Goal: Information Seeking & Learning: Find specific fact

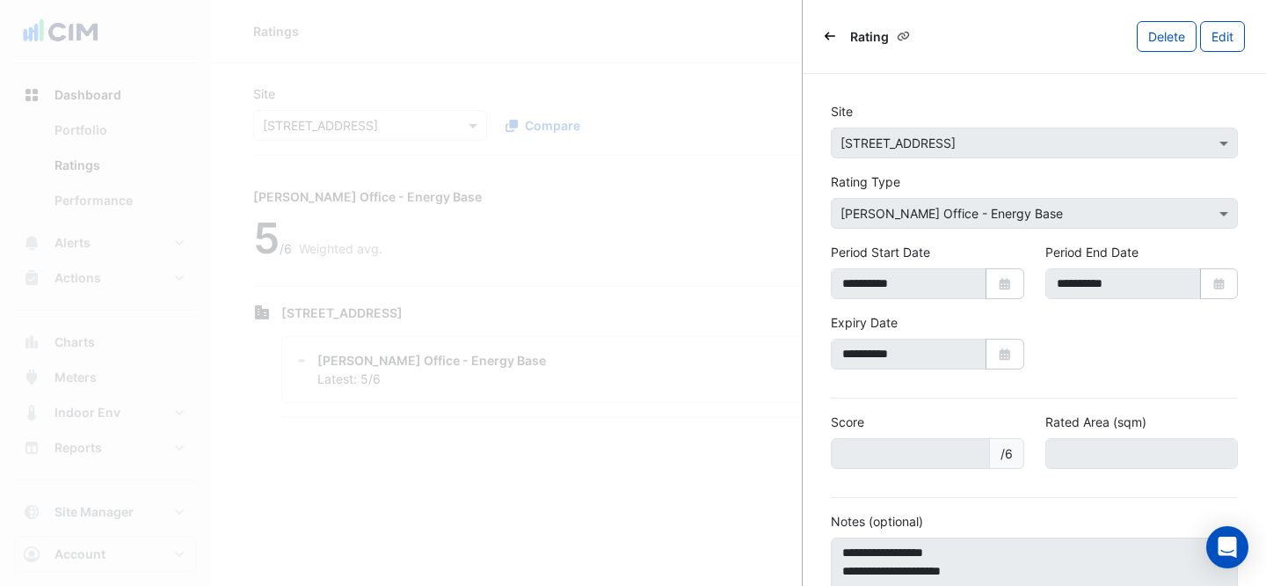
click at [750, 64] on ngb-offcanvas-backdrop at bounding box center [633, 293] width 1266 height 586
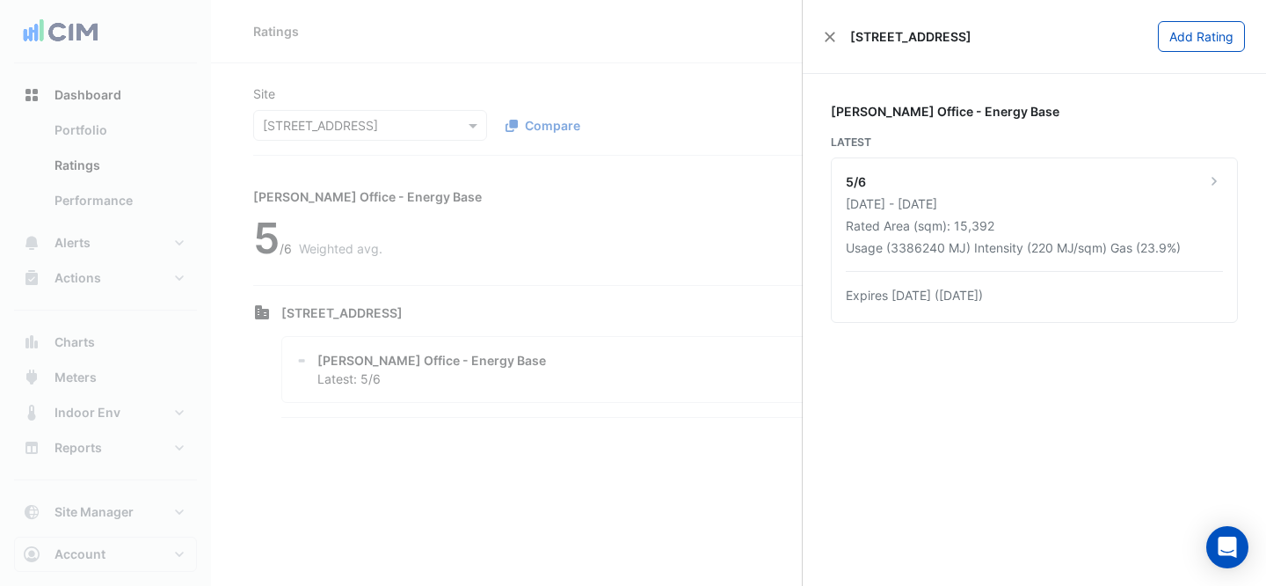
click at [364, 114] on ngb-offcanvas-backdrop at bounding box center [633, 293] width 1266 height 586
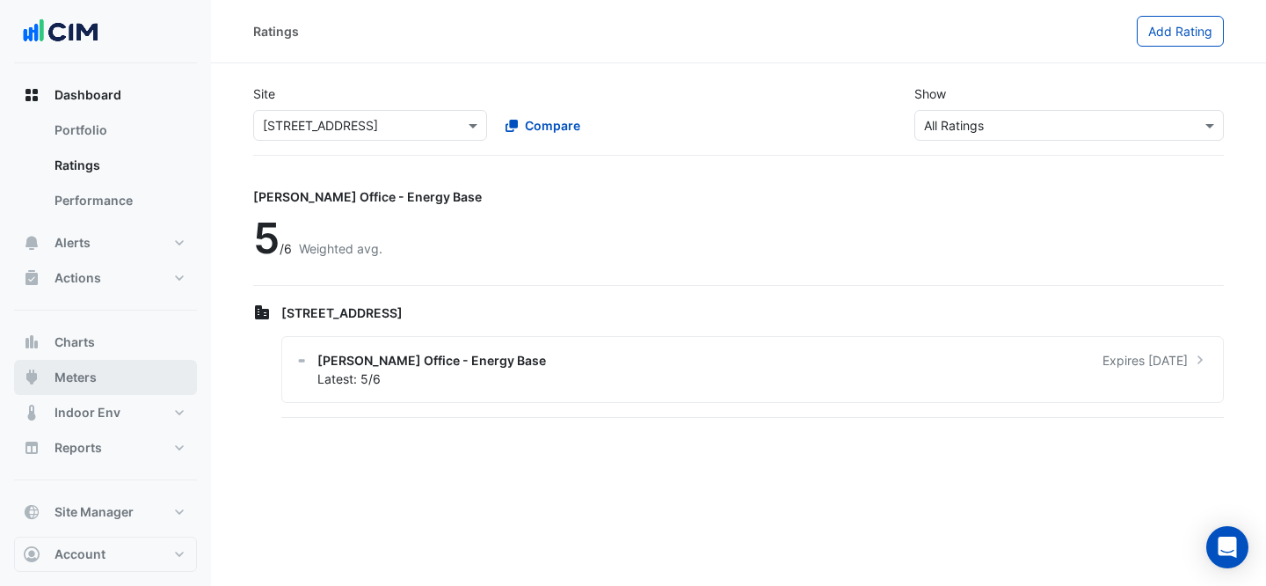
click at [106, 375] on button "Meters" at bounding box center [105, 377] width 183 height 35
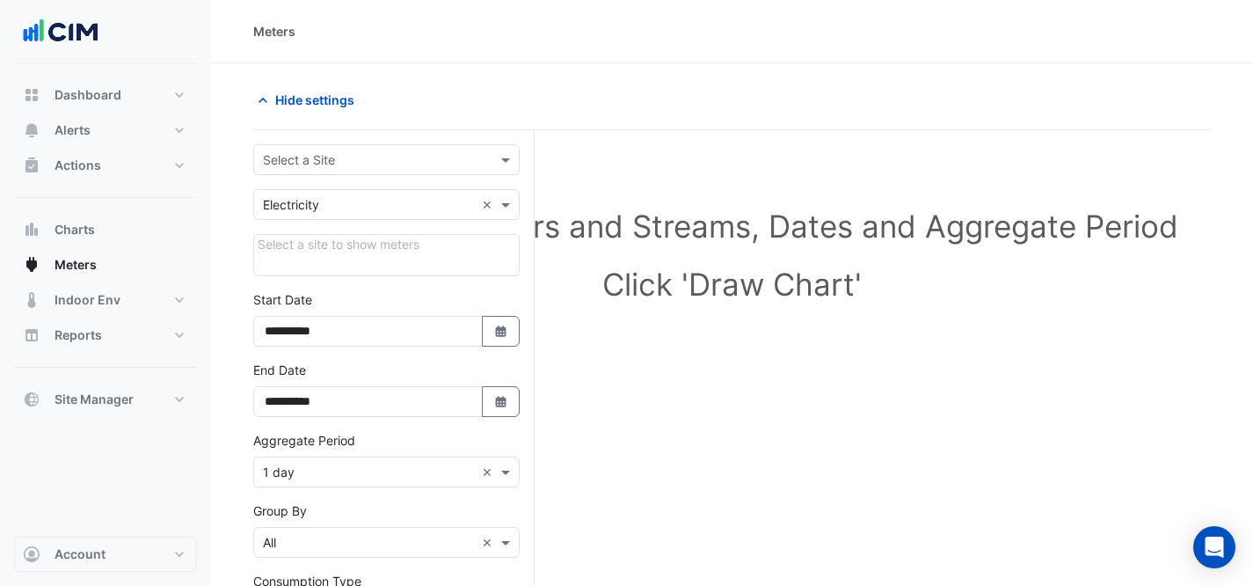
click at [392, 109] on div "Hide settings" at bounding box center [488, 99] width 490 height 31
click at [397, 178] on form "**********" at bounding box center [386, 484] width 266 height 681
click at [378, 142] on div "**********" at bounding box center [393, 484] width 281 height 709
click at [379, 148] on div "Select a Site" at bounding box center [386, 159] width 266 height 31
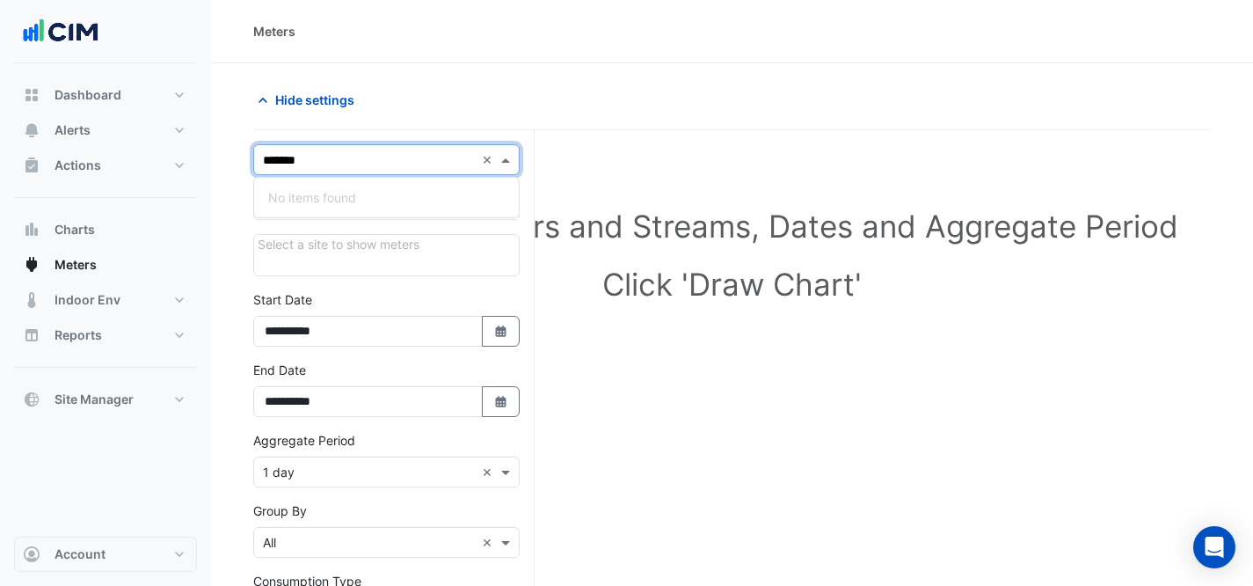
type input "******"
click at [500, 199] on div "[STREET_ADDRESS]" at bounding box center [386, 197] width 265 height 25
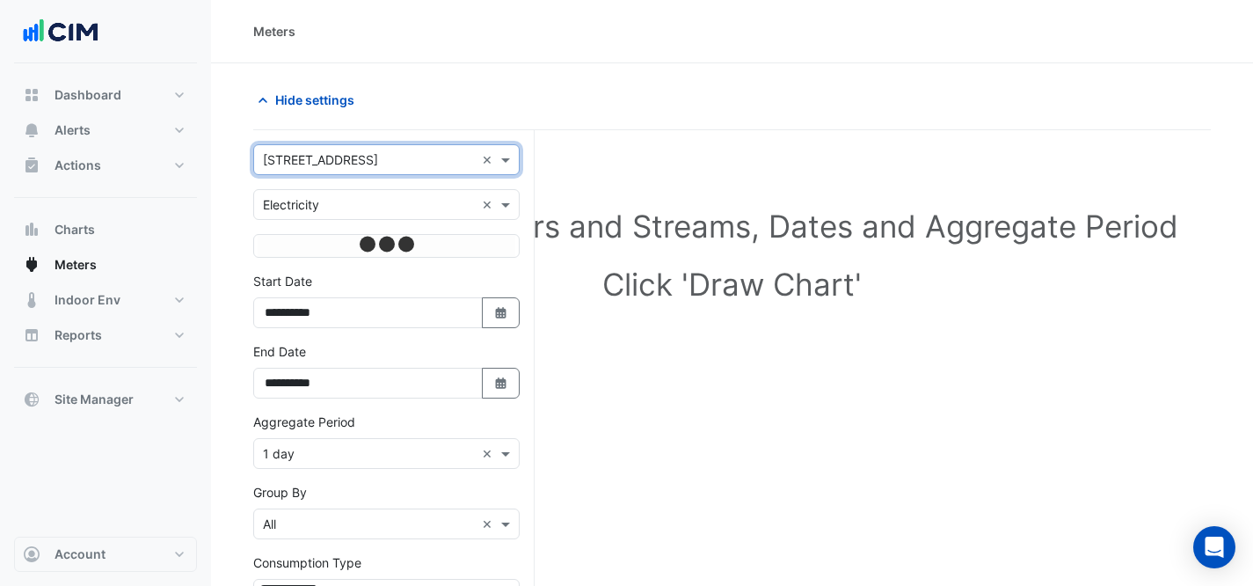
click at [497, 215] on div "× Electricity ×" at bounding box center [386, 204] width 266 height 31
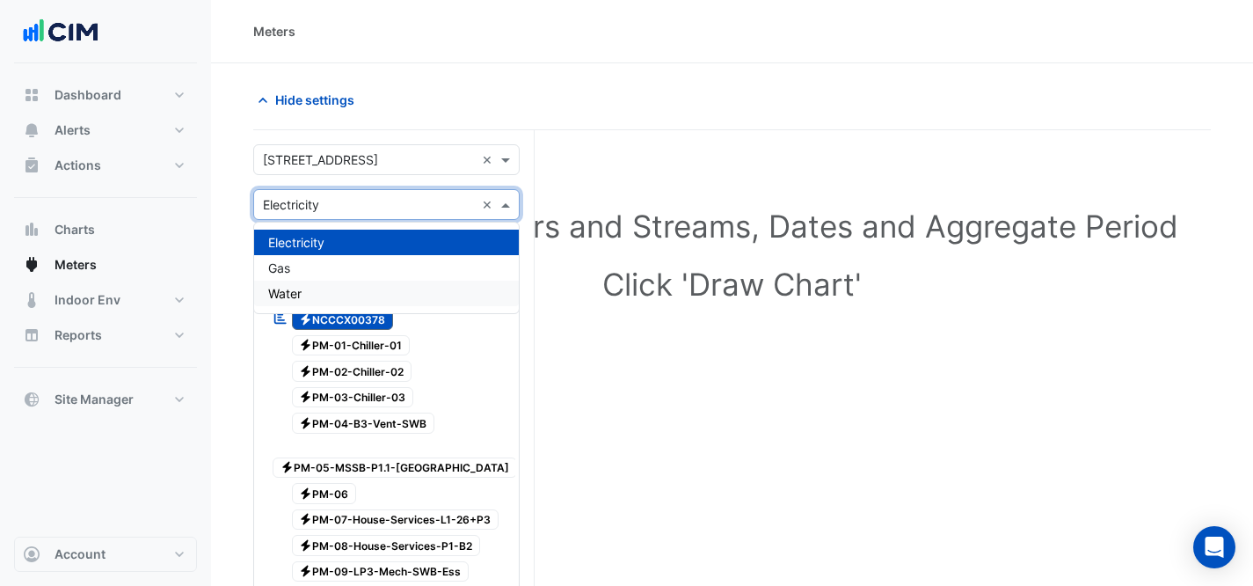
click at [353, 299] on div "Water" at bounding box center [386, 292] width 265 height 25
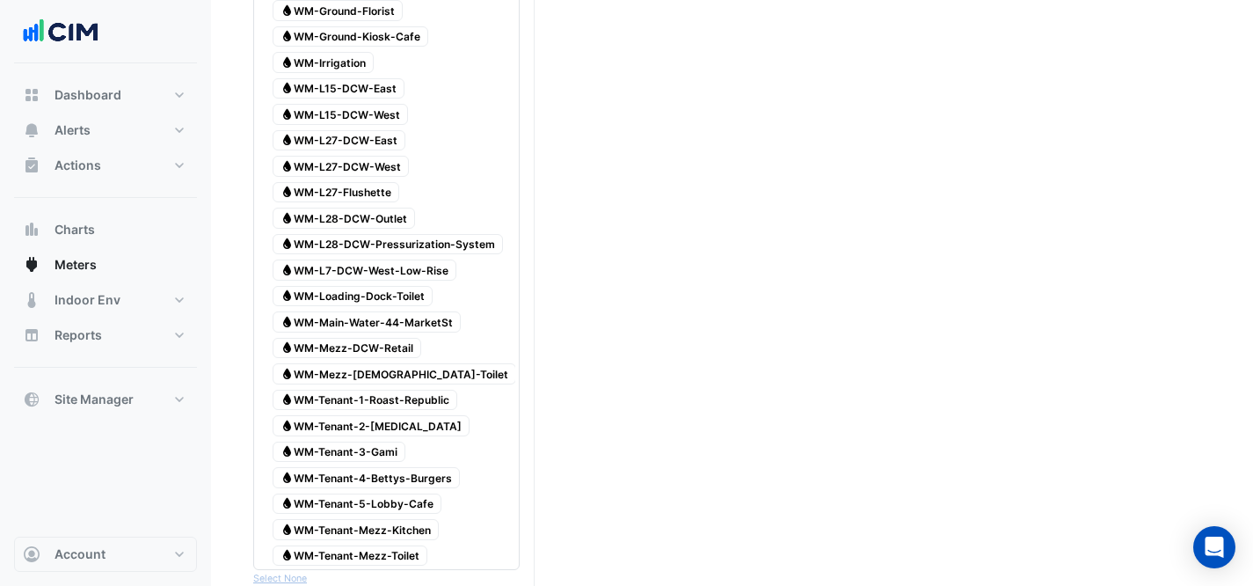
scroll to position [533, 0]
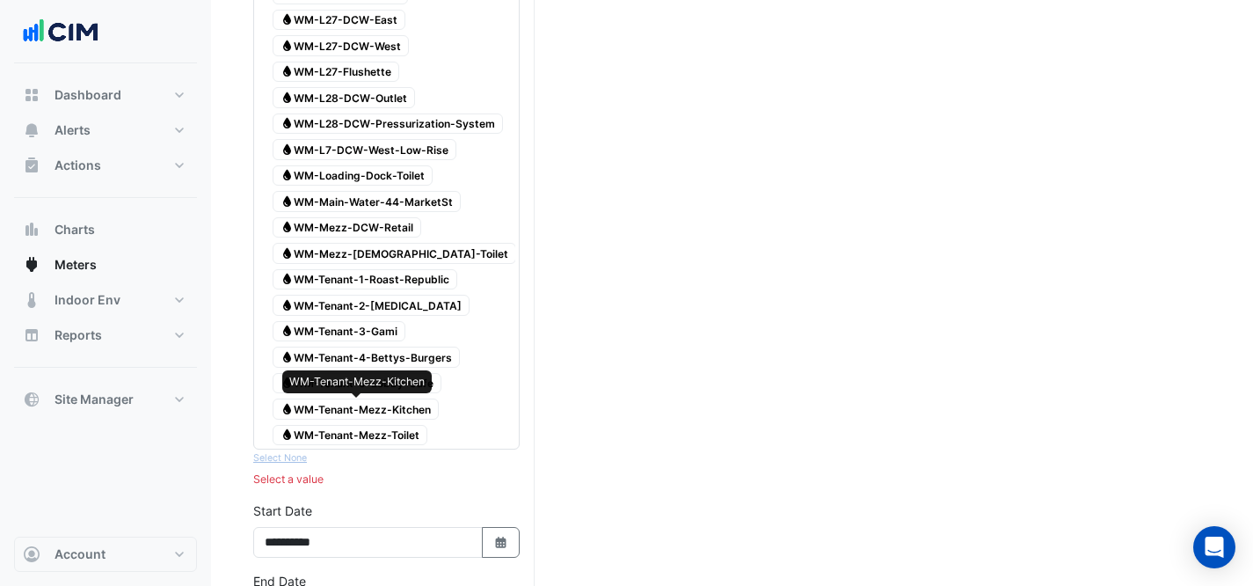
click at [392, 404] on span "Water WM-Tenant-Mezz-Kitchen" at bounding box center [356, 408] width 166 height 21
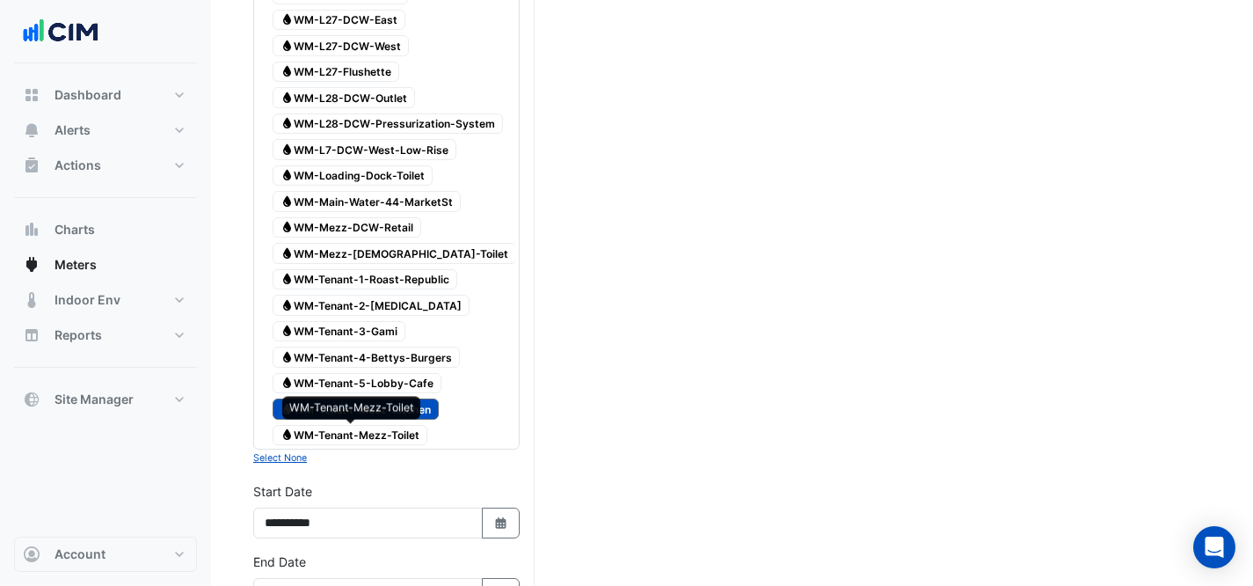
click at [391, 431] on span "Water WM-Tenant-Mezz-Toilet" at bounding box center [350, 435] width 155 height 21
click at [423, 248] on span "Water WM-Mezz-[DEMOGRAPHIC_DATA]-Toilet" at bounding box center [395, 253] width 244 height 21
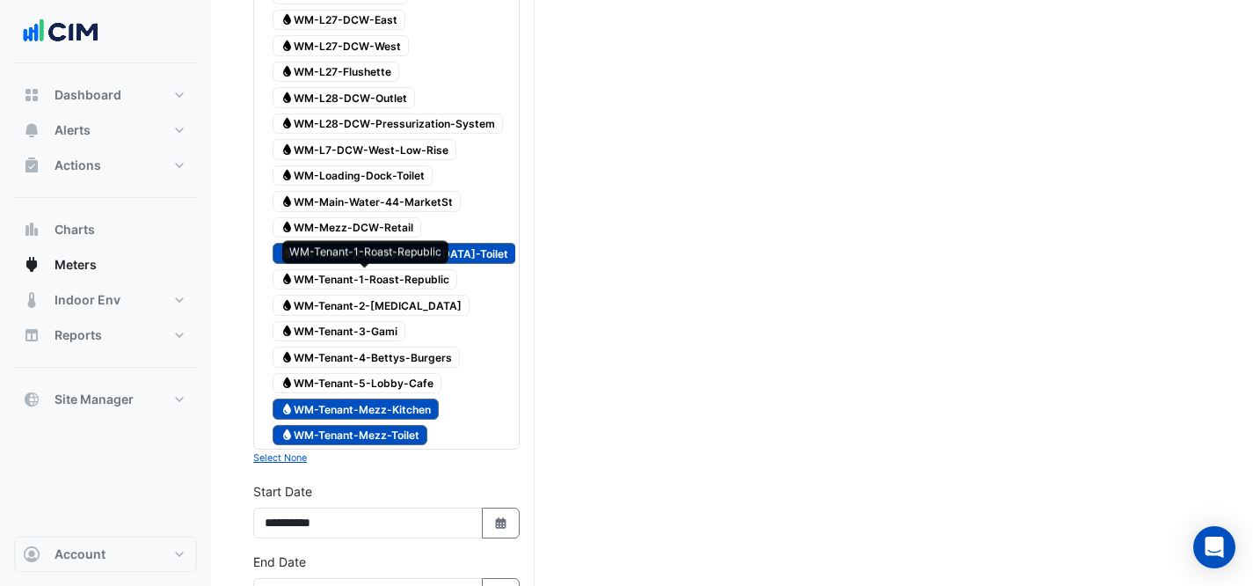
click at [367, 282] on span "Water WM-Tenant-1-Roast-Republic" at bounding box center [365, 279] width 185 height 21
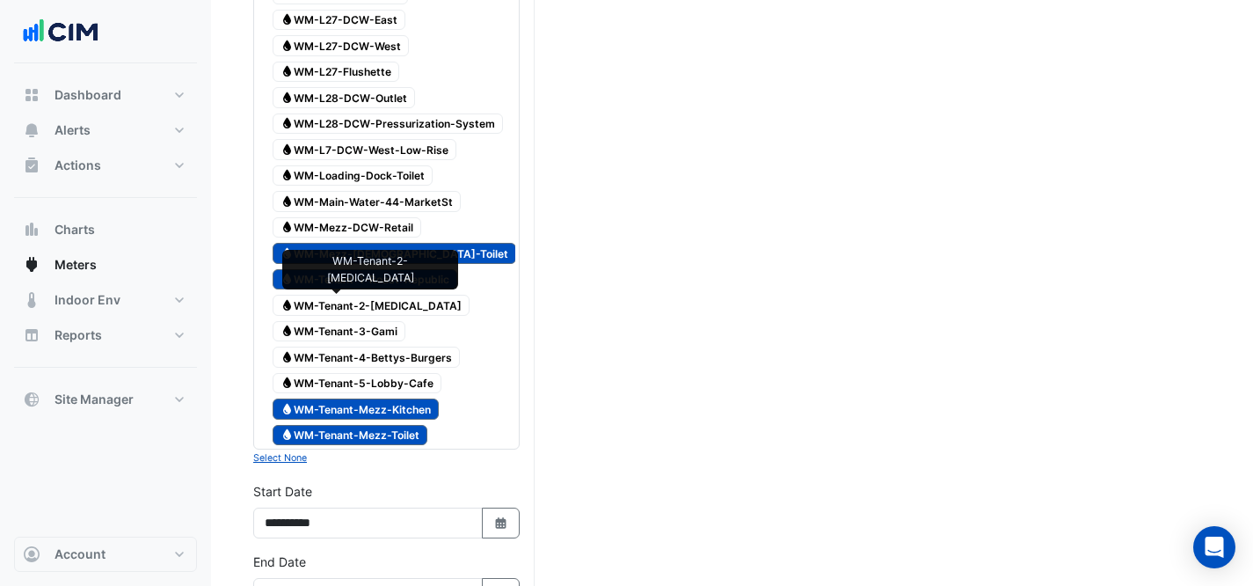
click at [367, 303] on span "Water WM-Tenant-2-[MEDICAL_DATA]" at bounding box center [371, 305] width 197 height 21
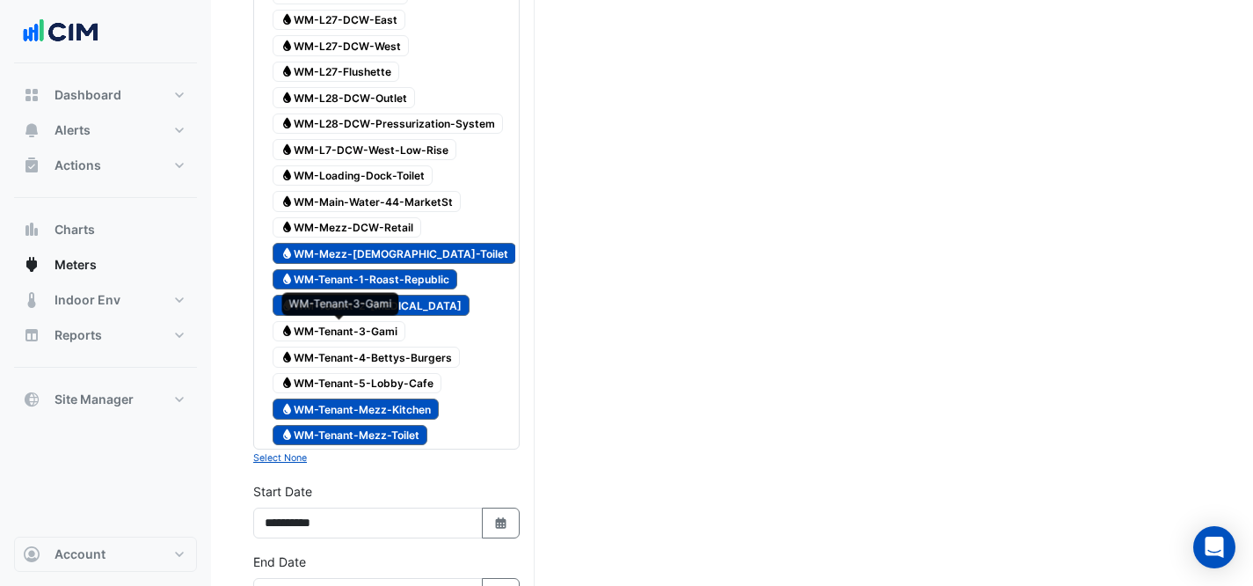
click at [385, 324] on span "Water WM-Tenant-3-Gami" at bounding box center [339, 331] width 133 height 21
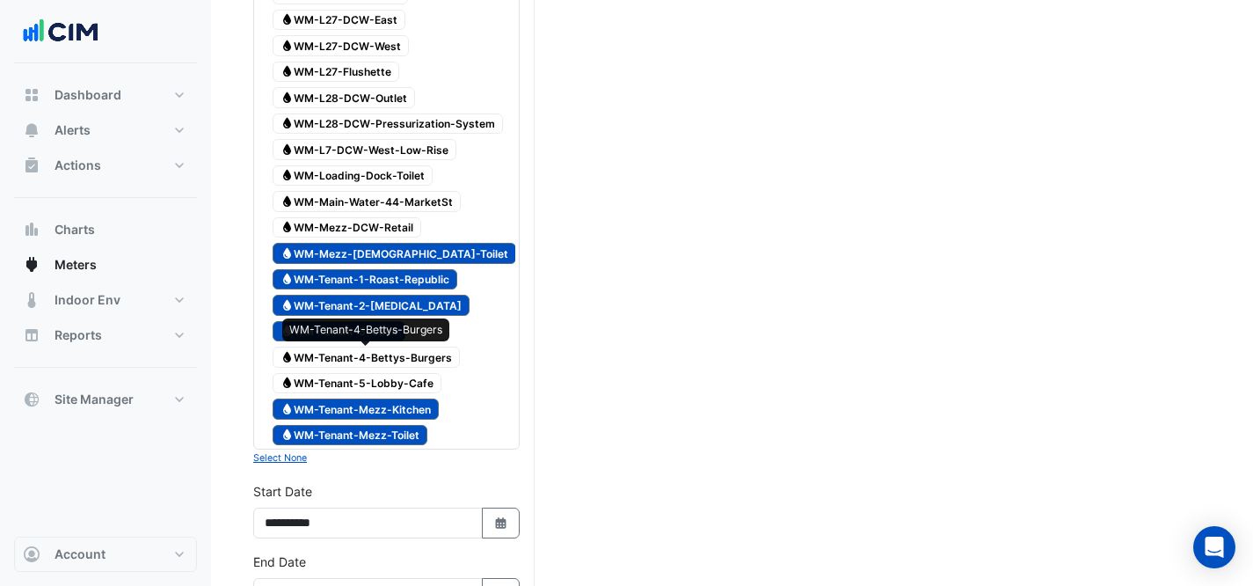
click at [396, 353] on span "Water WM-Tenant-4-Bettys-Burgers" at bounding box center [366, 356] width 187 height 21
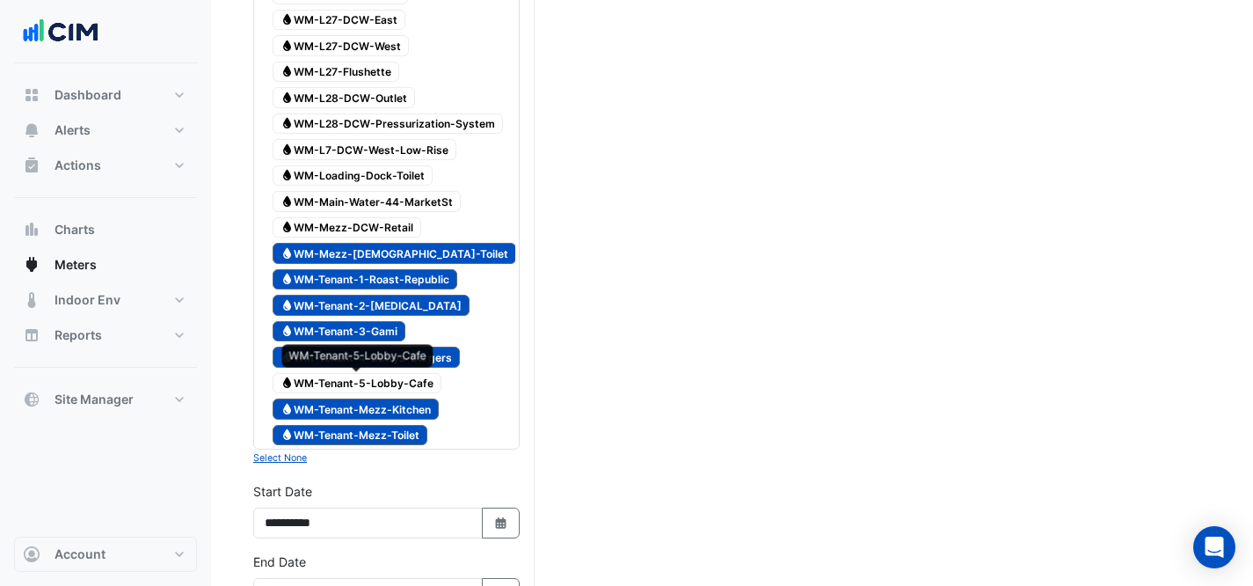
click at [390, 380] on span "Water WM-Tenant-5-Lobby-Cafe" at bounding box center [357, 383] width 169 height 21
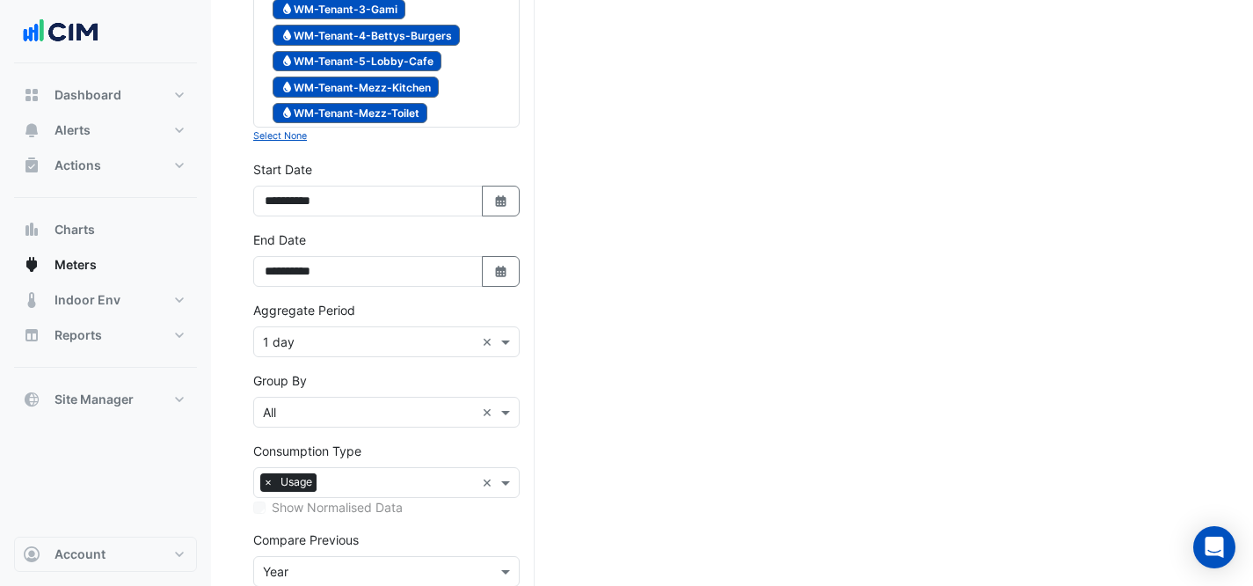
scroll to position [864, 0]
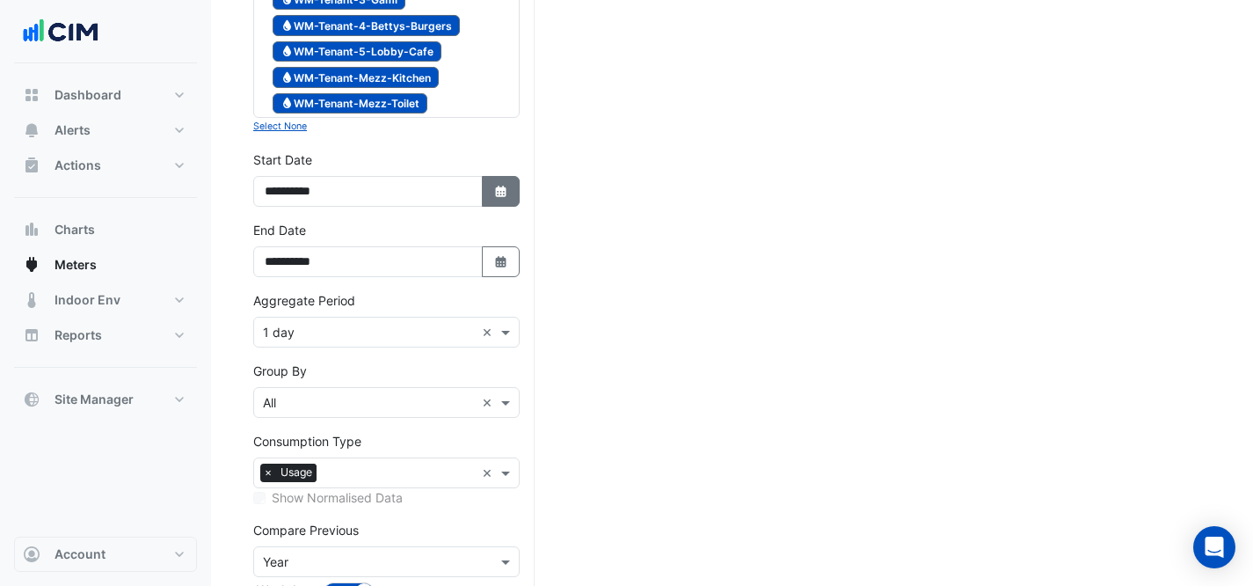
click at [504, 194] on icon "button" at bounding box center [500, 191] width 11 height 11
select select "*"
select select "****"
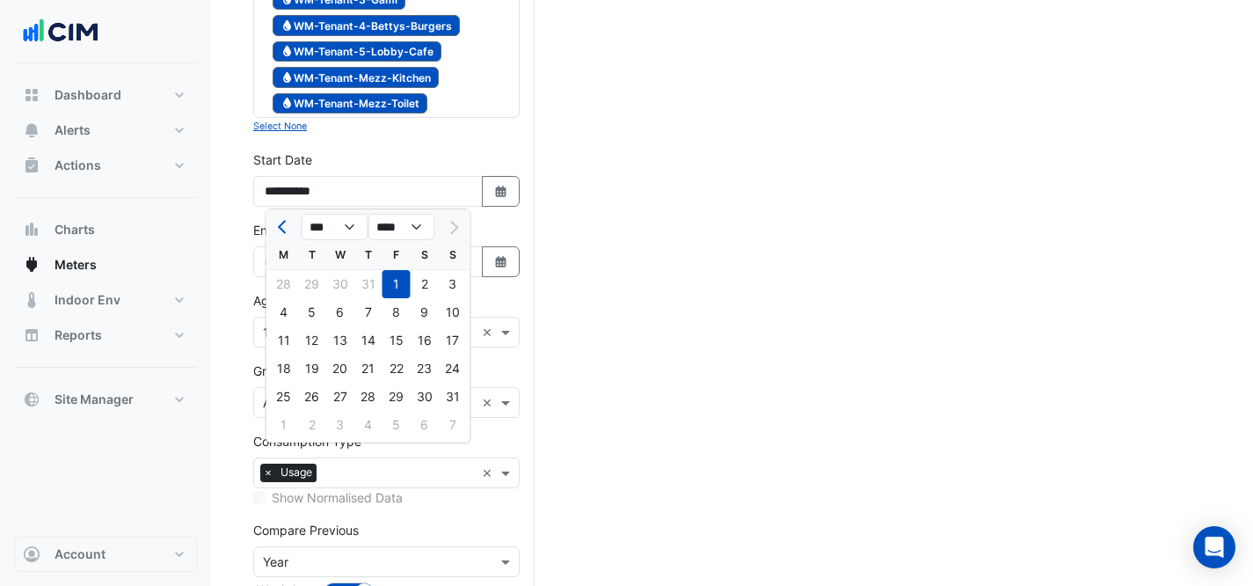
click at [272, 229] on div at bounding box center [283, 227] width 35 height 28
click at [280, 231] on button "Previous month" at bounding box center [283, 227] width 21 height 28
select select "*"
click at [311, 280] on div "1" at bounding box center [312, 284] width 28 height 28
type input "**********"
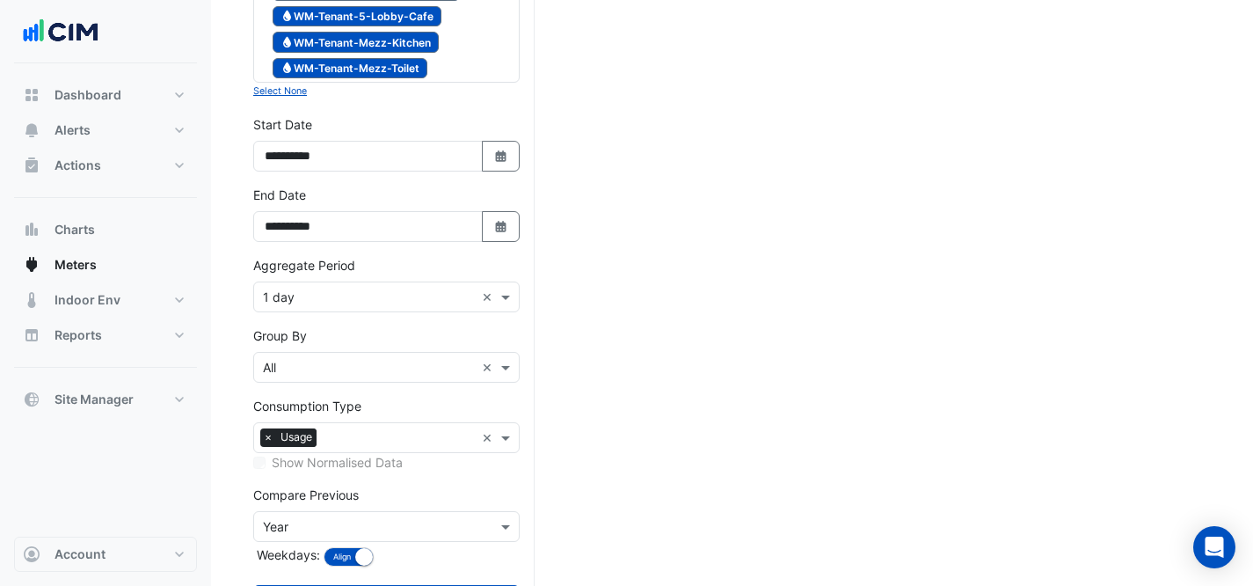
scroll to position [899, 0]
click at [312, 307] on div "× 1 day ×" at bounding box center [386, 296] width 266 height 31
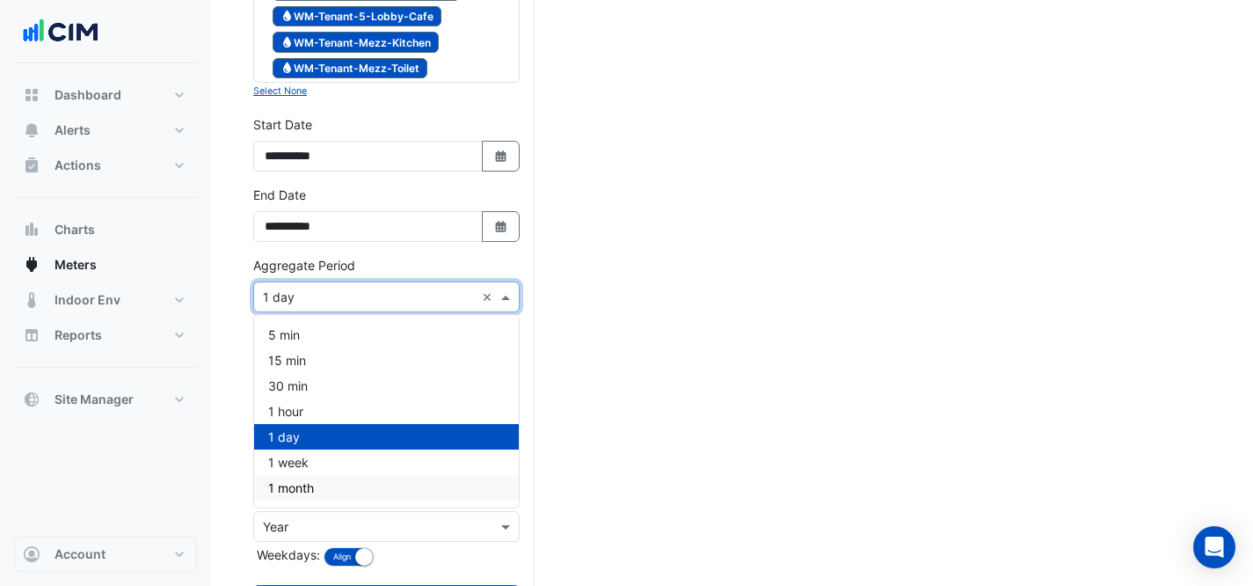
click at [384, 496] on div "1 month" at bounding box center [386, 487] width 265 height 25
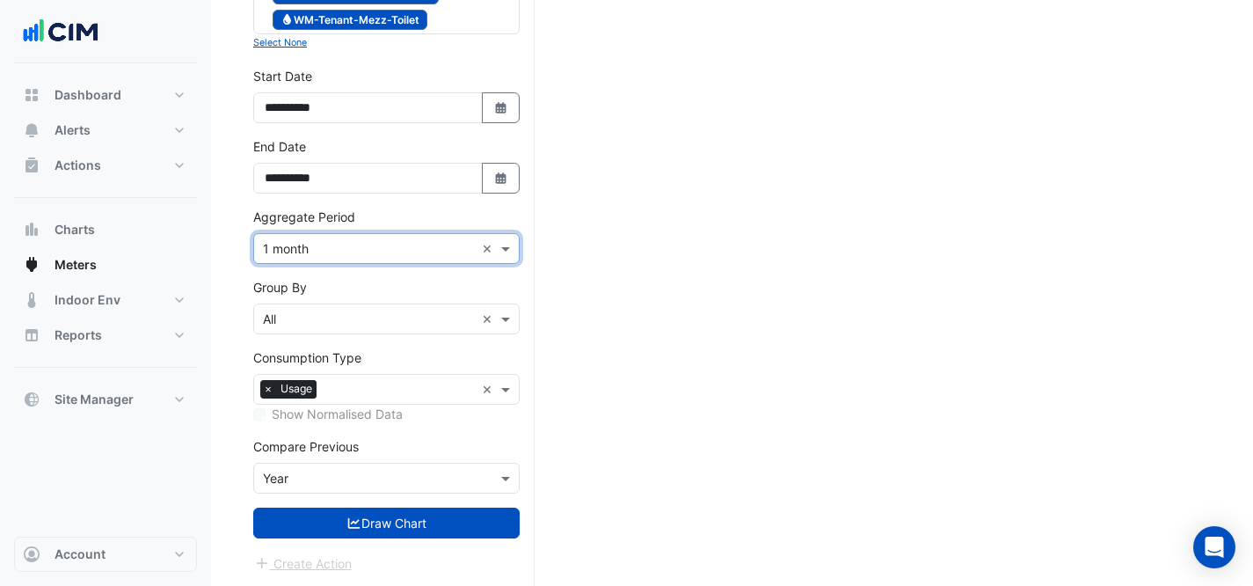
scroll to position [949, 0]
click at [349, 488] on div "× Year" at bounding box center [386, 477] width 266 height 31
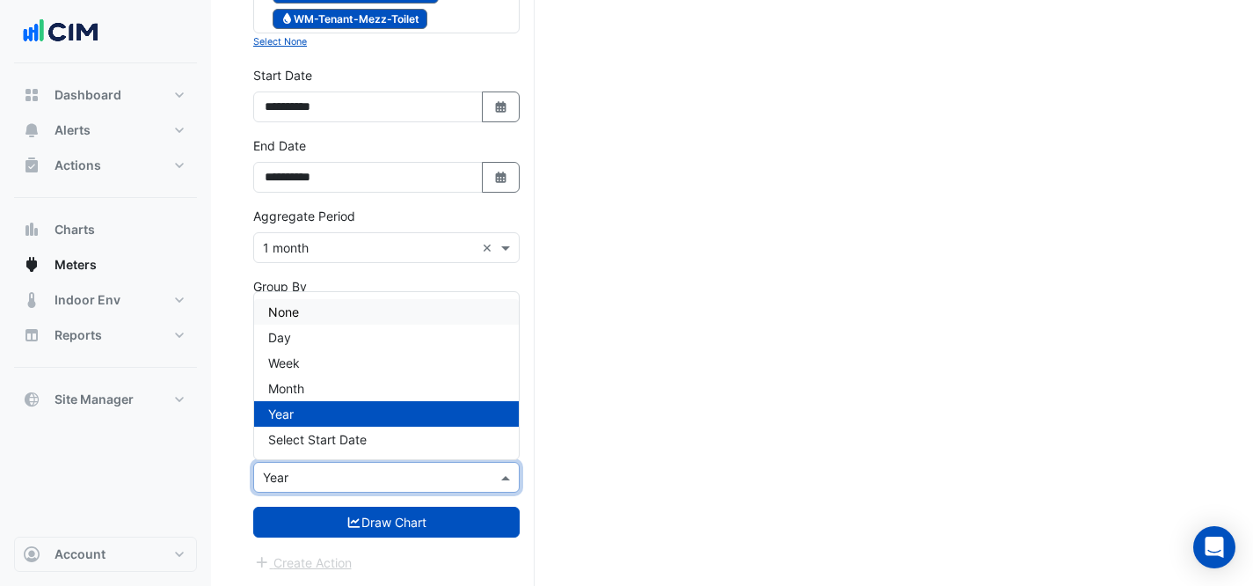
click at [299, 315] on div "None" at bounding box center [386, 311] width 265 height 25
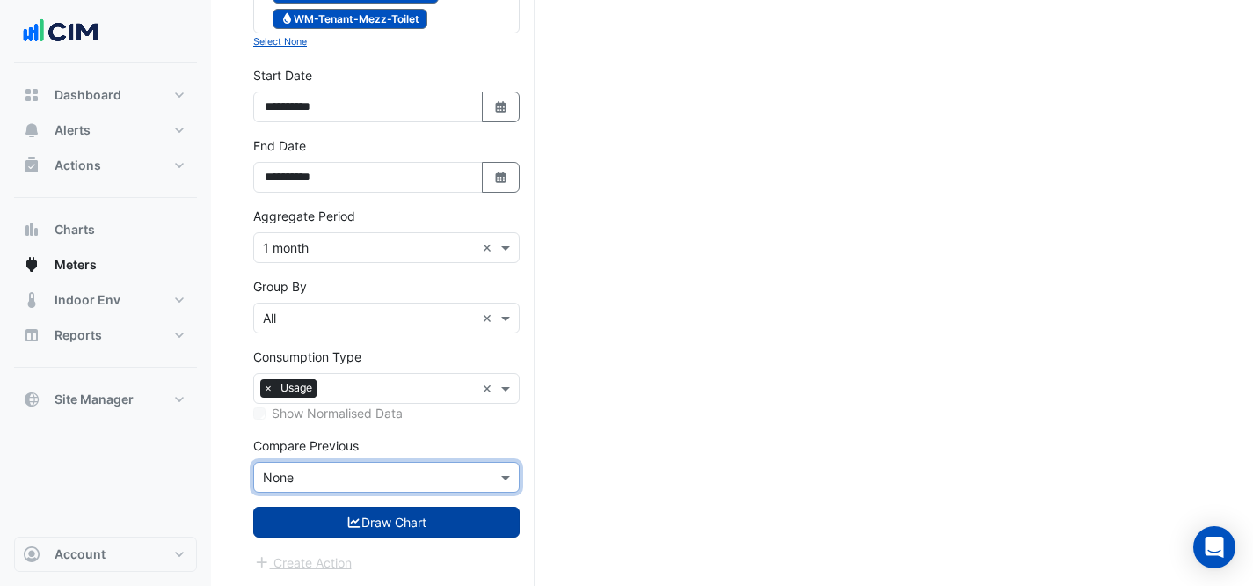
click at [398, 525] on button "Draw Chart" at bounding box center [386, 521] width 266 height 31
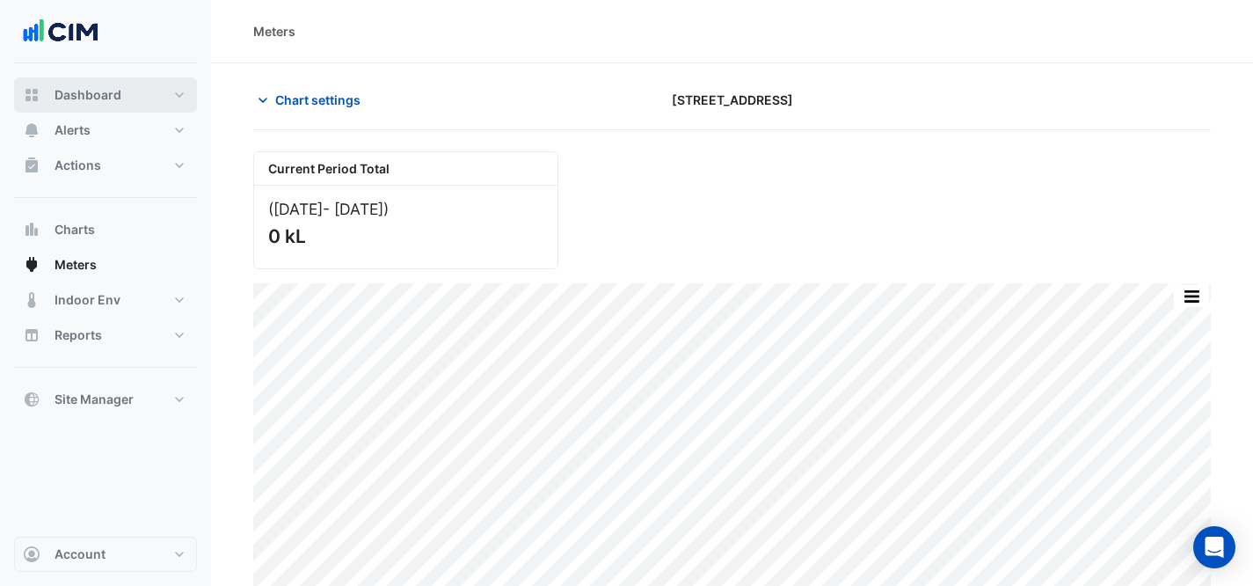
click at [127, 97] on button "Dashboard" at bounding box center [105, 94] width 183 height 35
select select "***"
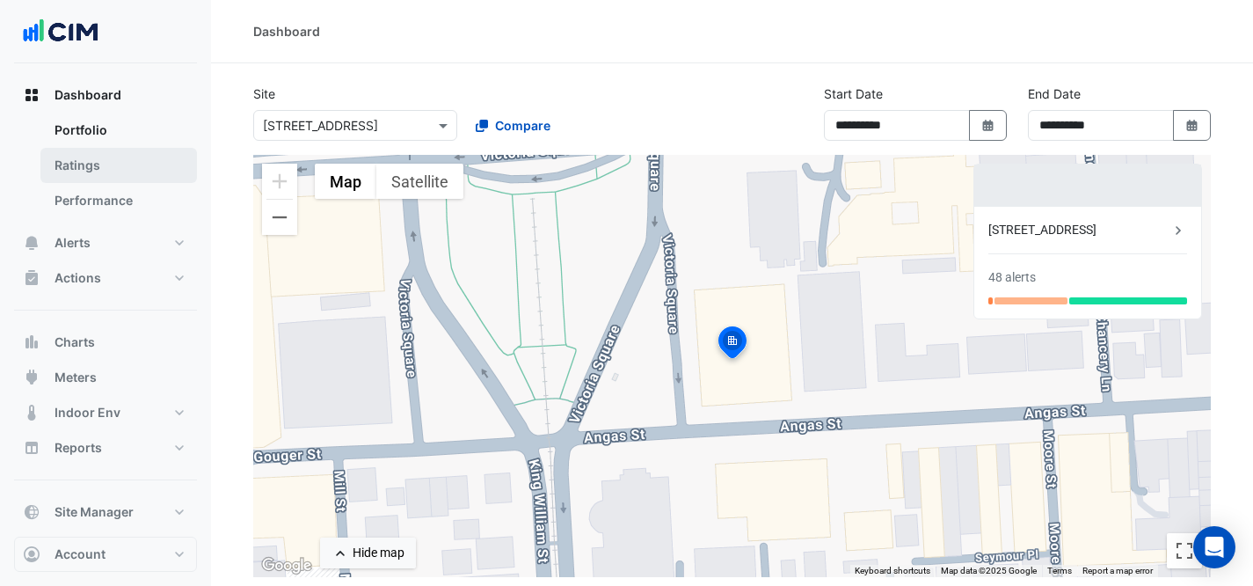
click at [121, 158] on link "Ratings" at bounding box center [118, 165] width 156 height 35
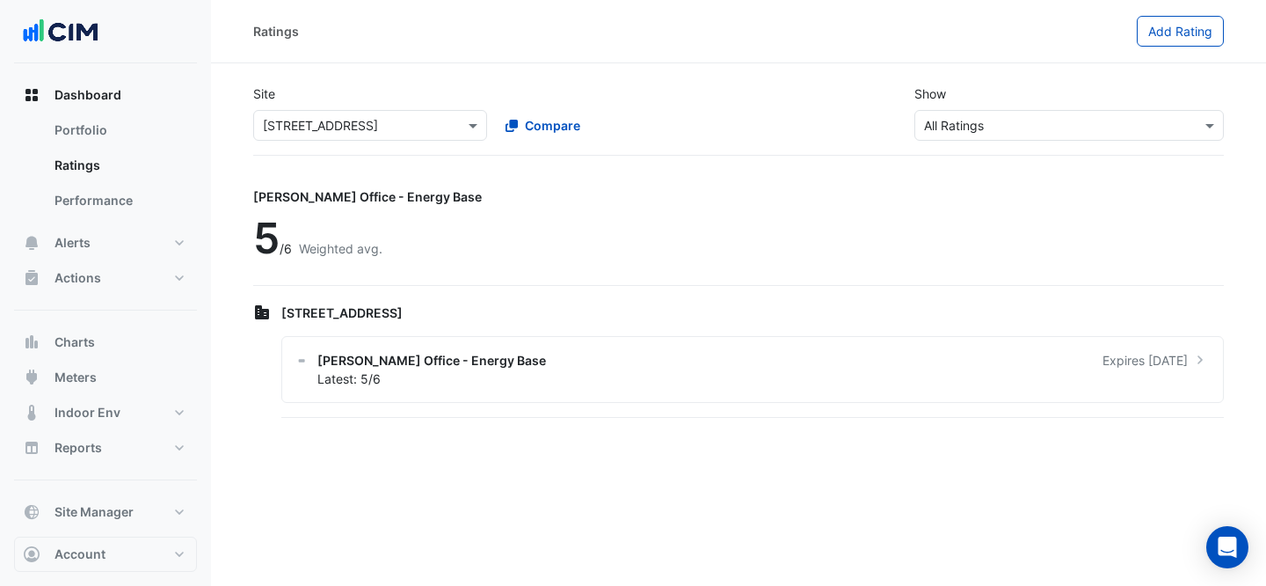
click at [357, 130] on input "text" at bounding box center [352, 126] width 179 height 18
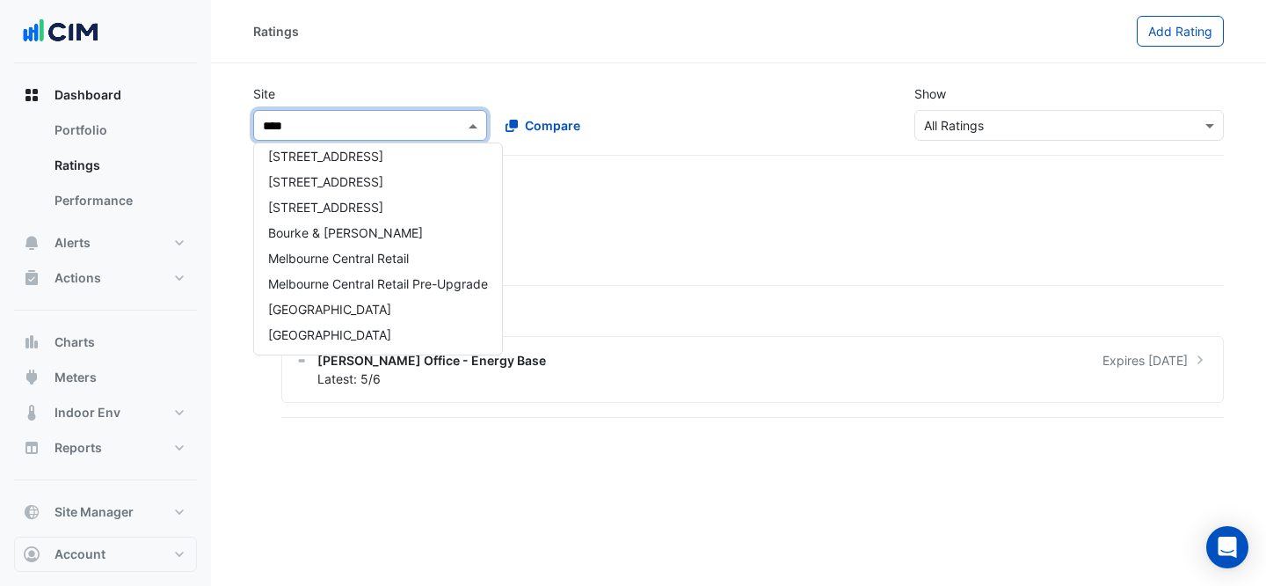
scroll to position [109, 0]
type input "*****"
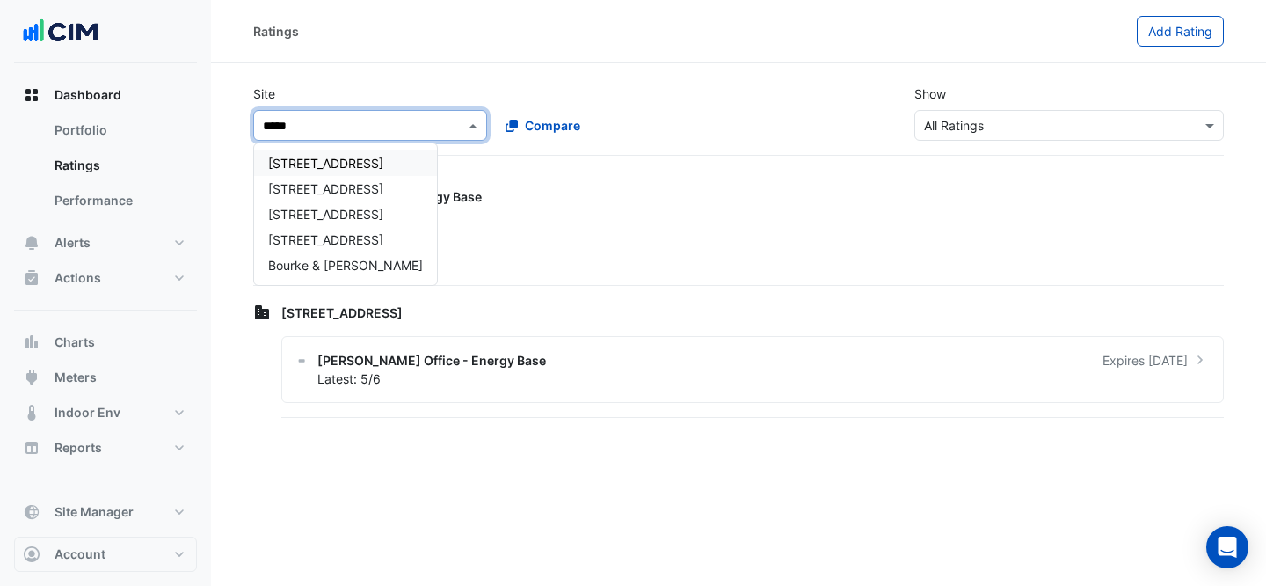
scroll to position [0, 0]
click at [338, 262] on span "Bourke & [PERSON_NAME]" at bounding box center [345, 265] width 155 height 15
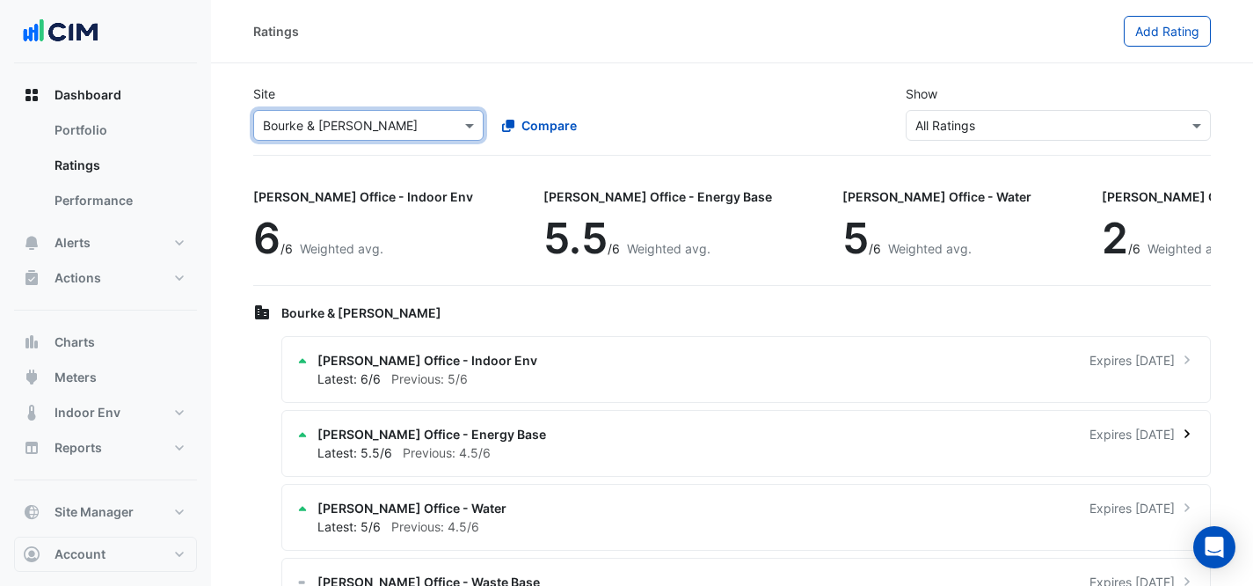
click at [682, 411] on div "[PERSON_NAME] Office - Energy Base Expires [DATE] Latest: 5.5/6 Previous: 4.5/6" at bounding box center [745, 443] width 929 height 67
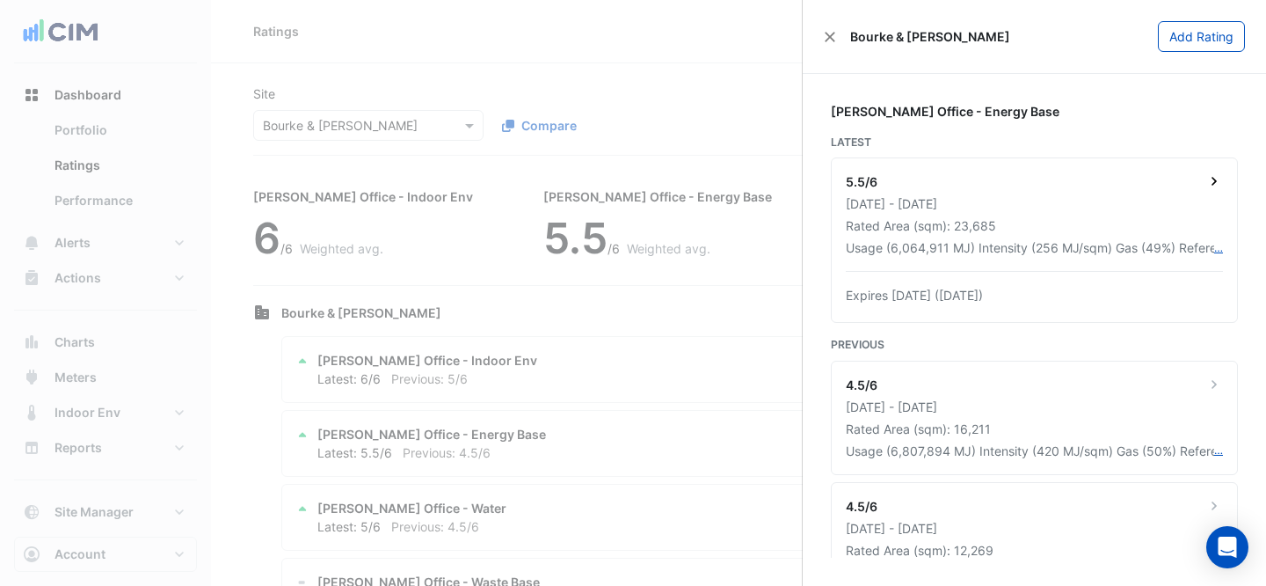
click at [1038, 214] on div "5.5/6 [DATE] - [DATE] Rated Area (sqm): 23,685 Usage (6,064,911 MJ) Intensity (…" at bounding box center [1034, 240] width 405 height 164
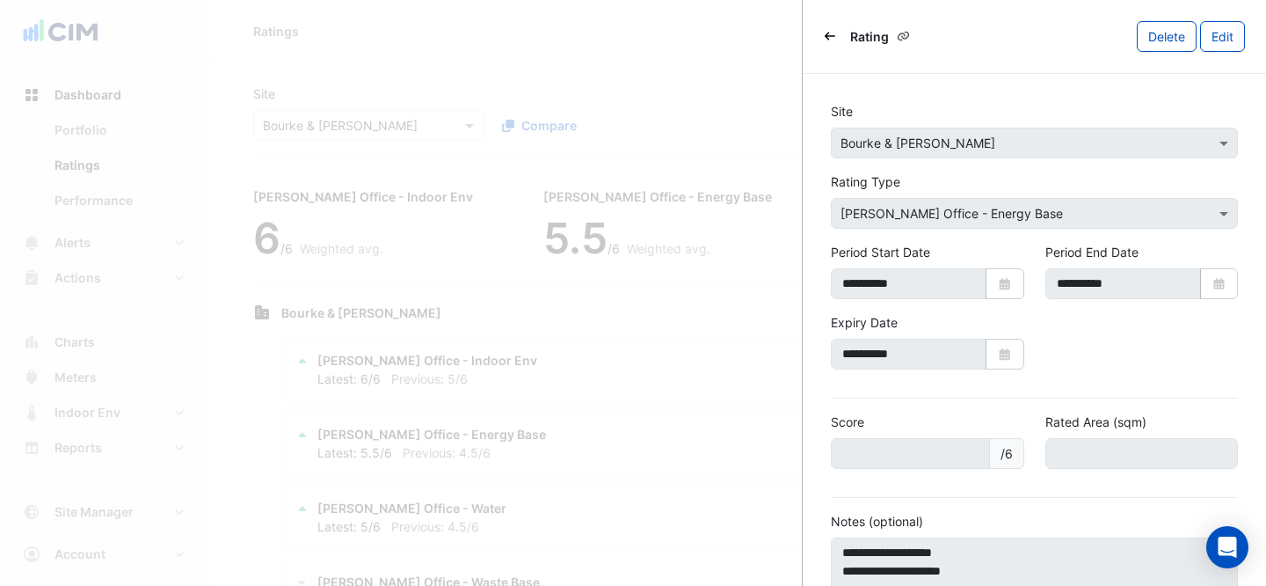
scroll to position [155, 0]
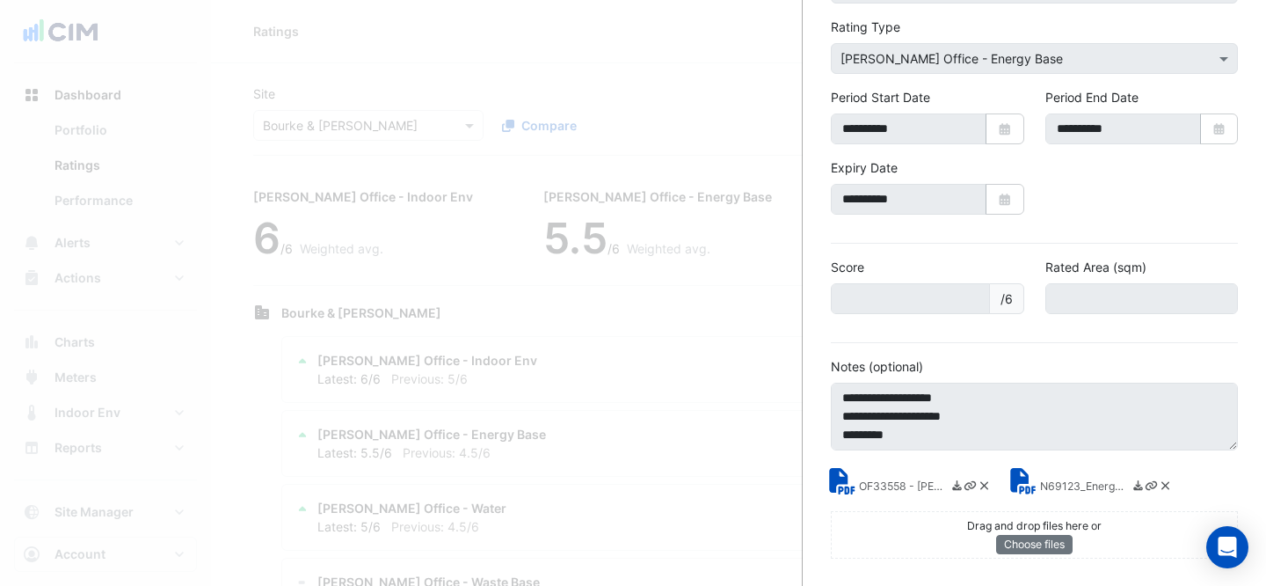
click at [883, 484] on small "OF33558 - [PERSON_NAME] Energy Rating Report (1).pdf" at bounding box center [903, 487] width 88 height 18
